Goal: Use online tool/utility: Use online tool/utility

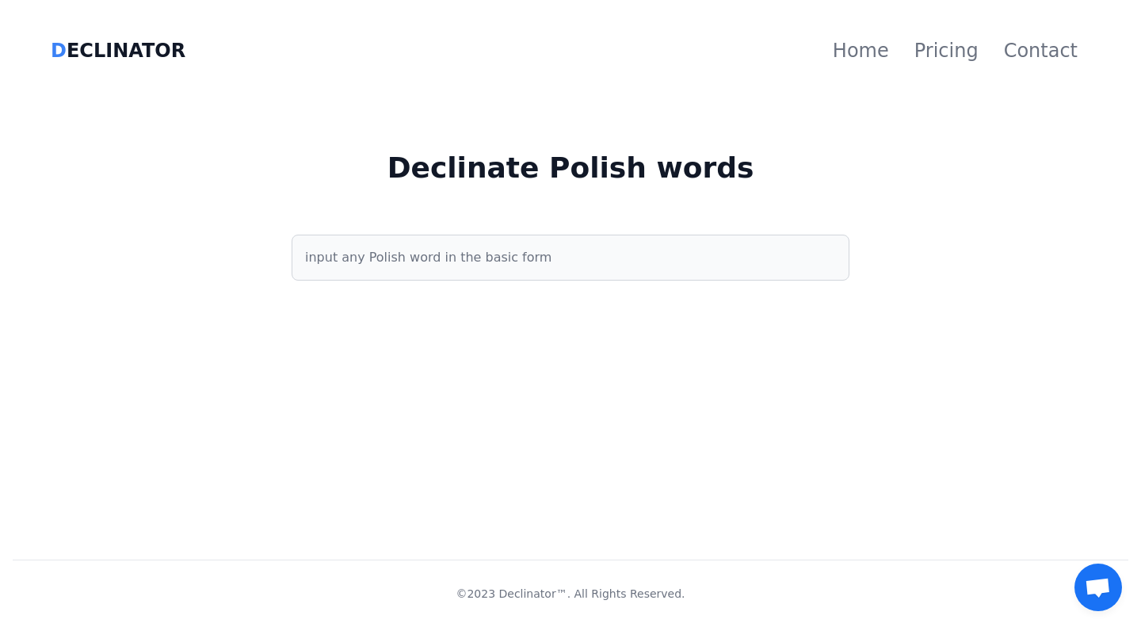
click at [376, 253] on input "text" at bounding box center [571, 258] width 558 height 46
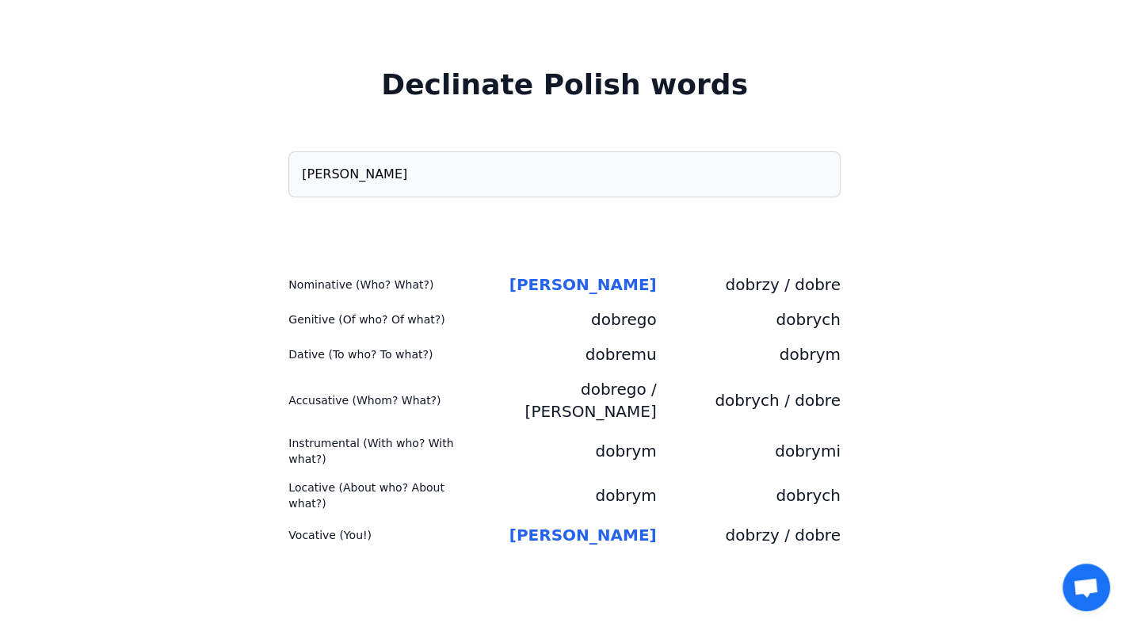
scroll to position [159, 0]
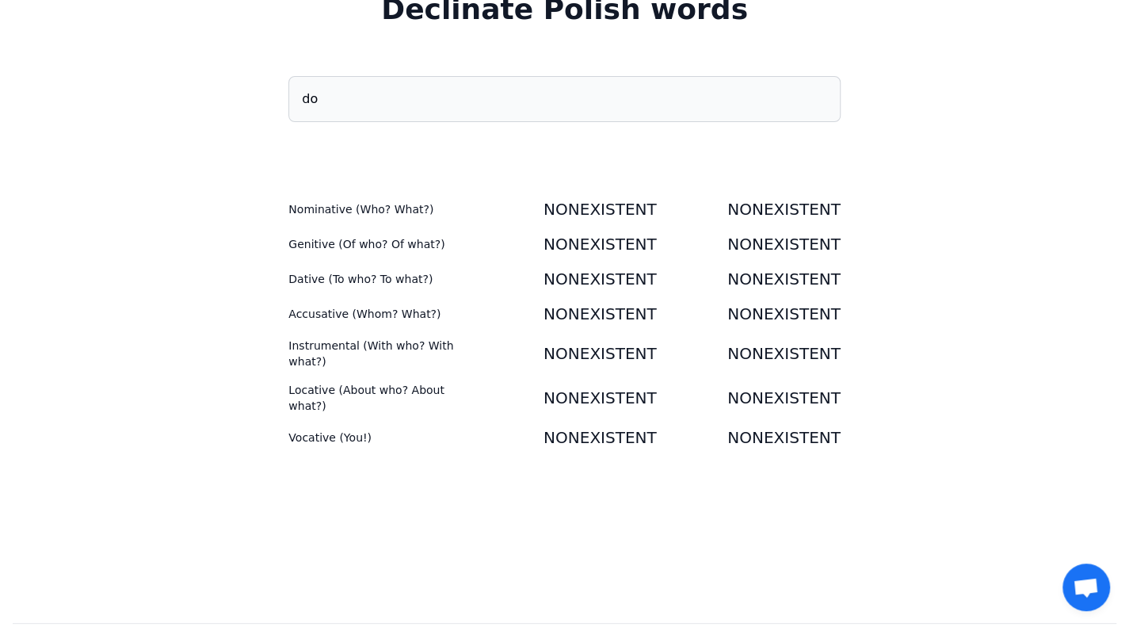
type input "d"
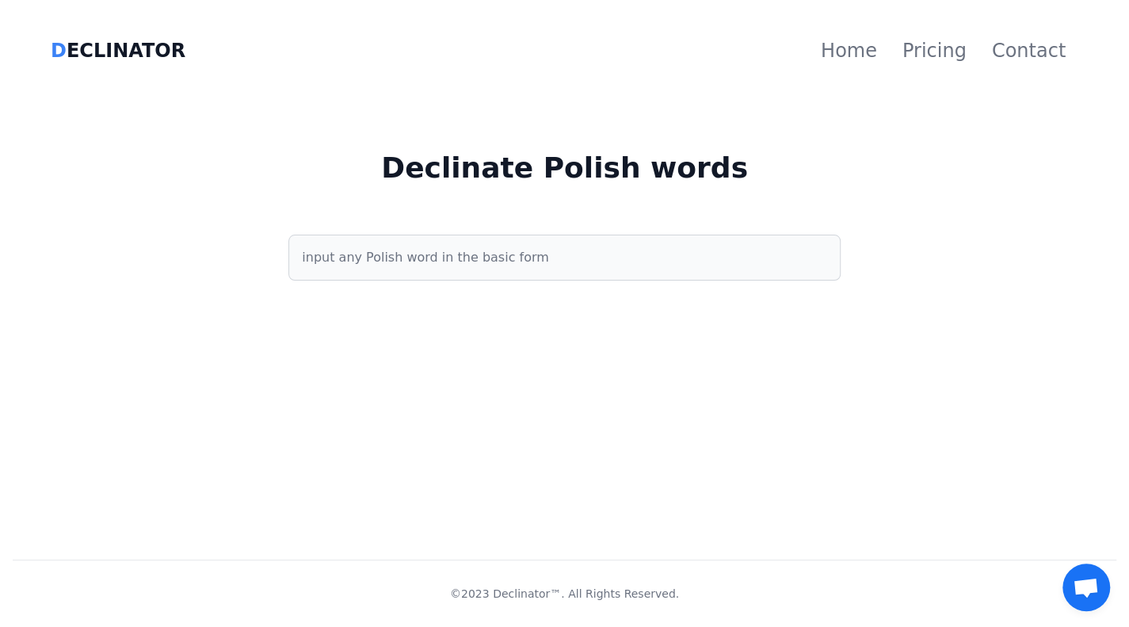
scroll to position [0, 0]
click at [479, 243] on input "text" at bounding box center [571, 258] width 558 height 46
paste input "Żółw"
type input "Żółw"
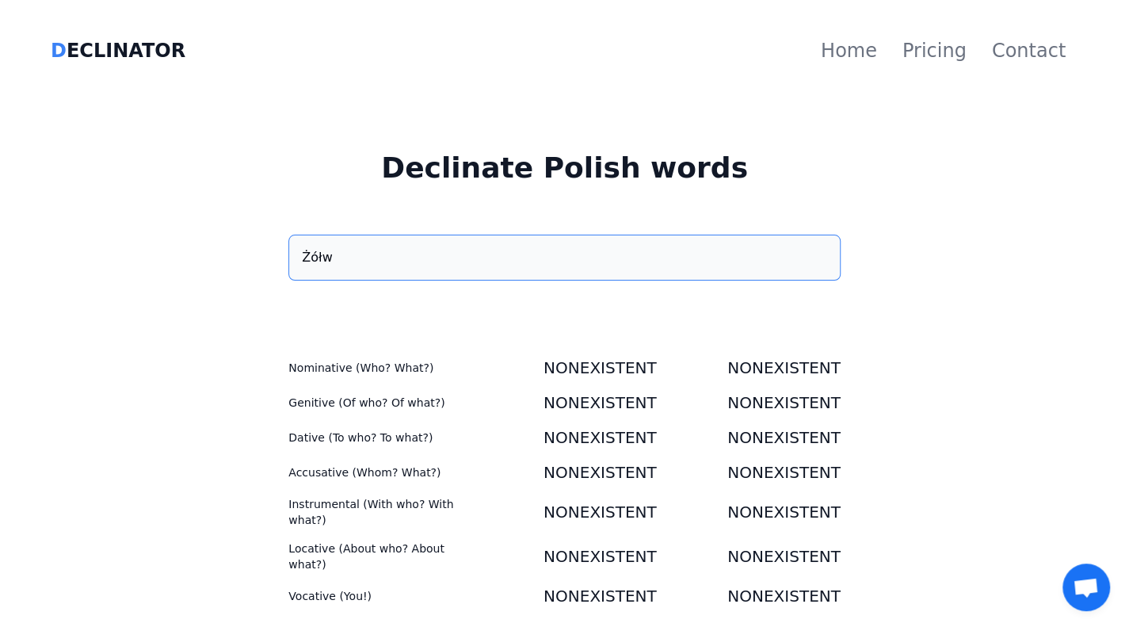
click at [350, 265] on input "Żółw" at bounding box center [564, 258] width 552 height 46
drag, startPoint x: 364, startPoint y: 249, endPoint x: 243, endPoint y: 259, distance: 121.7
click at [243, 259] on div "Żółw" at bounding box center [565, 289] width 1104 height 109
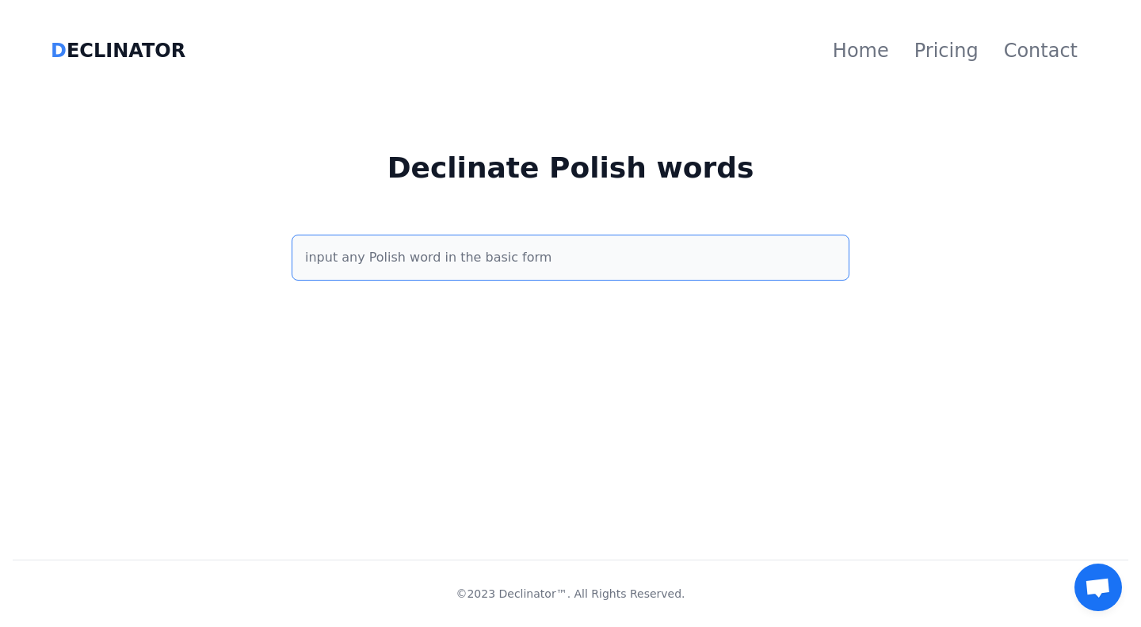
type input "u"
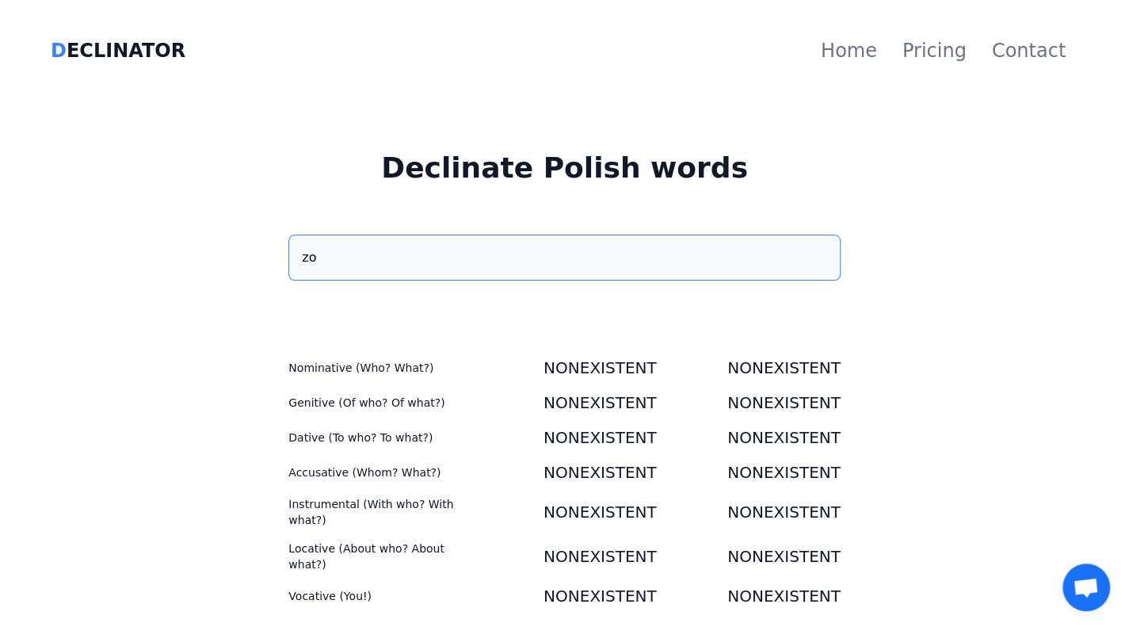
type input "z"
type input "L"
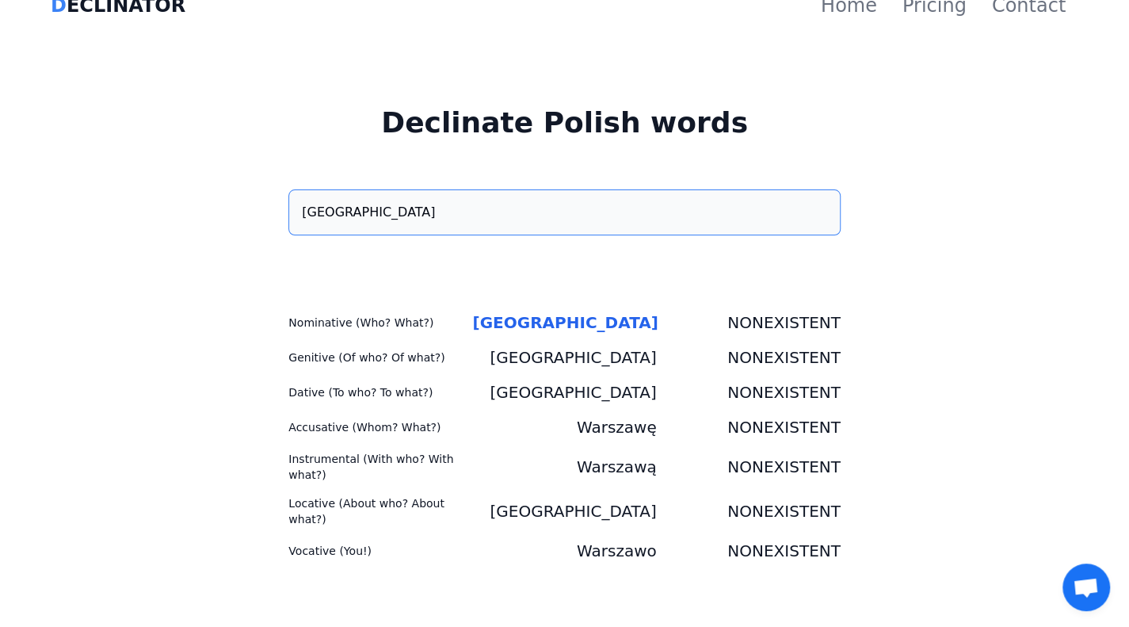
scroll to position [79, 0]
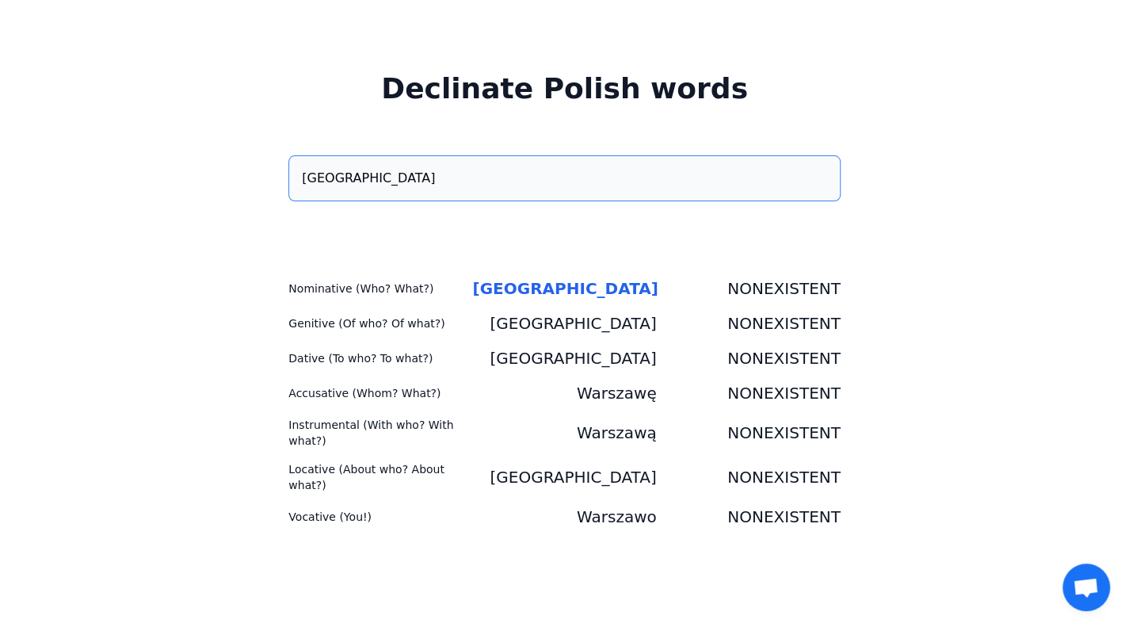
click at [314, 189] on input "[GEOGRAPHIC_DATA]" at bounding box center [564, 178] width 552 height 46
type input "[GEOGRAPHIC_DATA]"
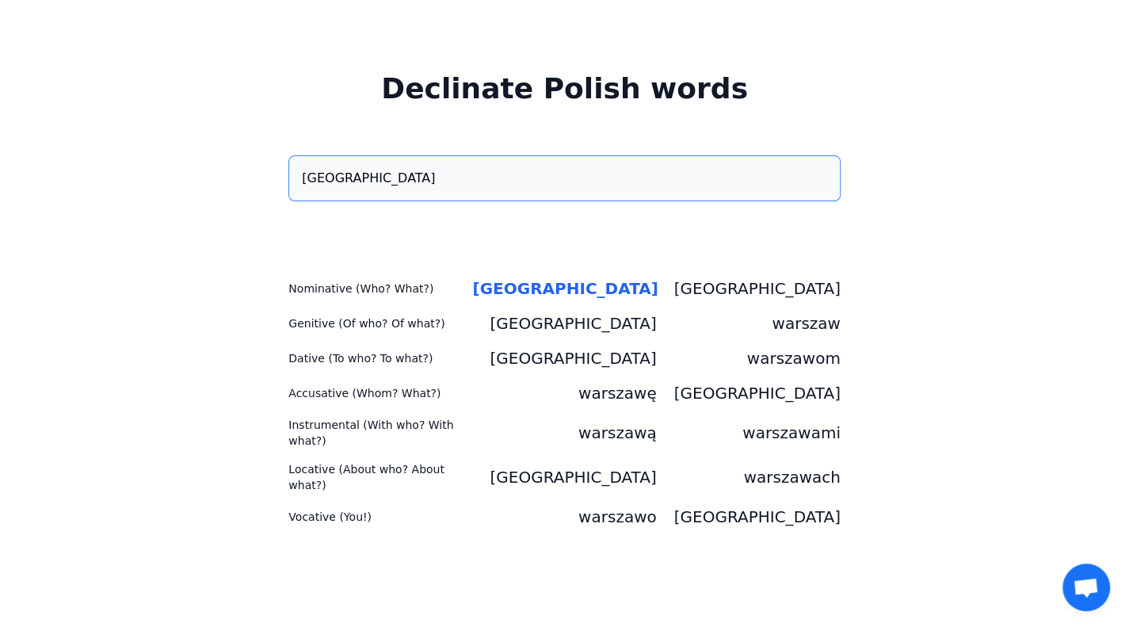
drag, startPoint x: 362, startPoint y: 176, endPoint x: 217, endPoint y: 185, distance: 145.3
click at [217, 185] on div "[GEOGRAPHIC_DATA]" at bounding box center [565, 209] width 1104 height 109
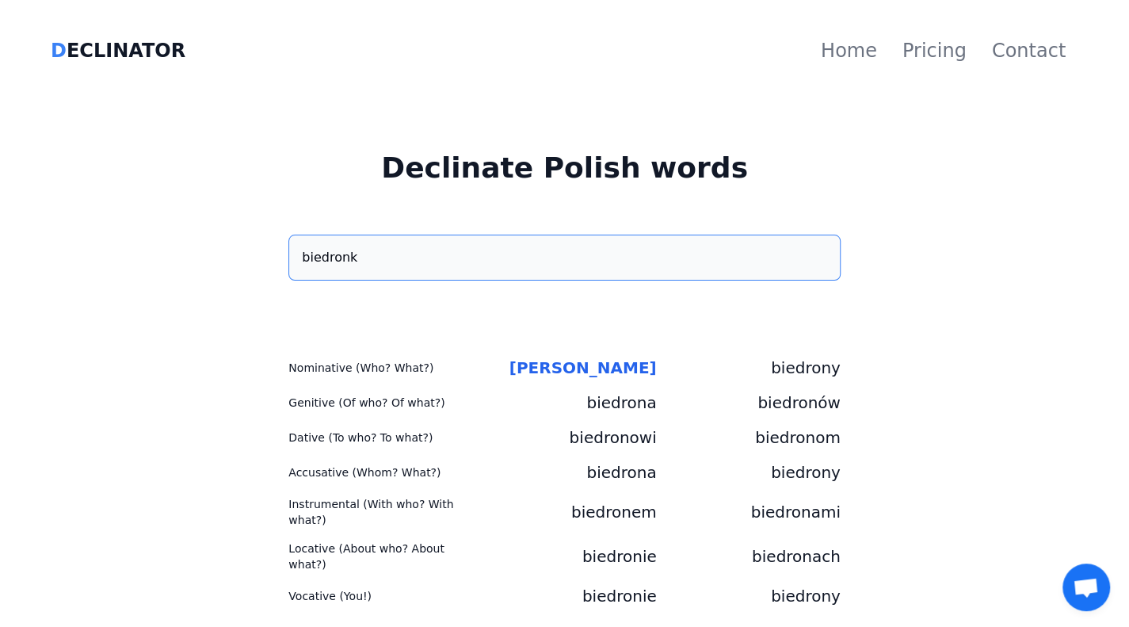
type input "biedronka"
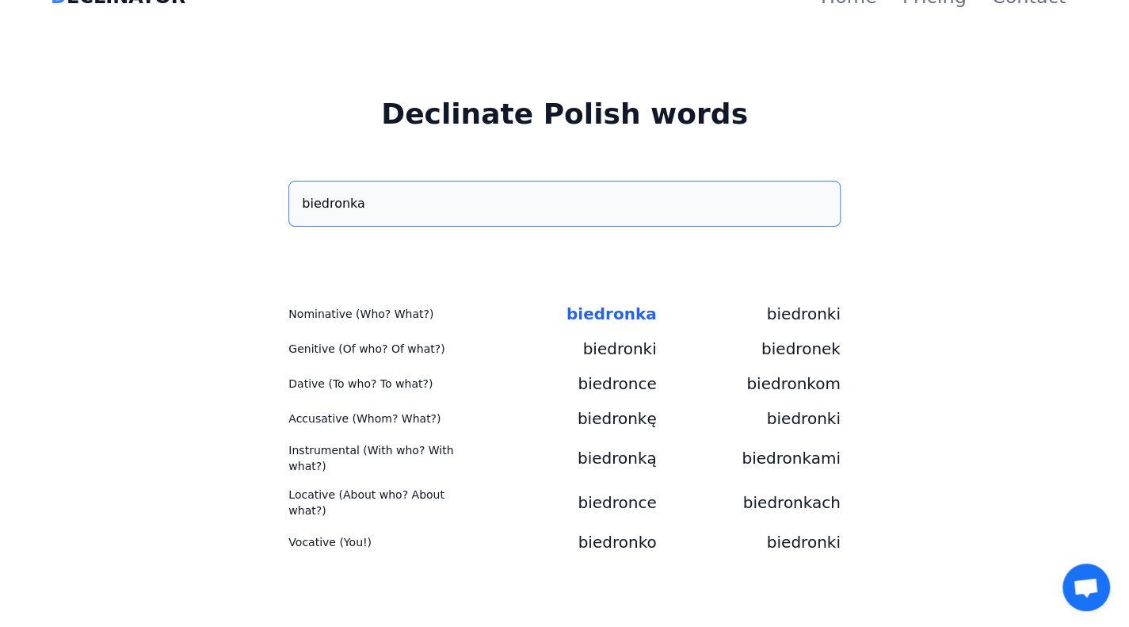
scroll to position [79, 0]
